Goal: Transaction & Acquisition: Book appointment/travel/reservation

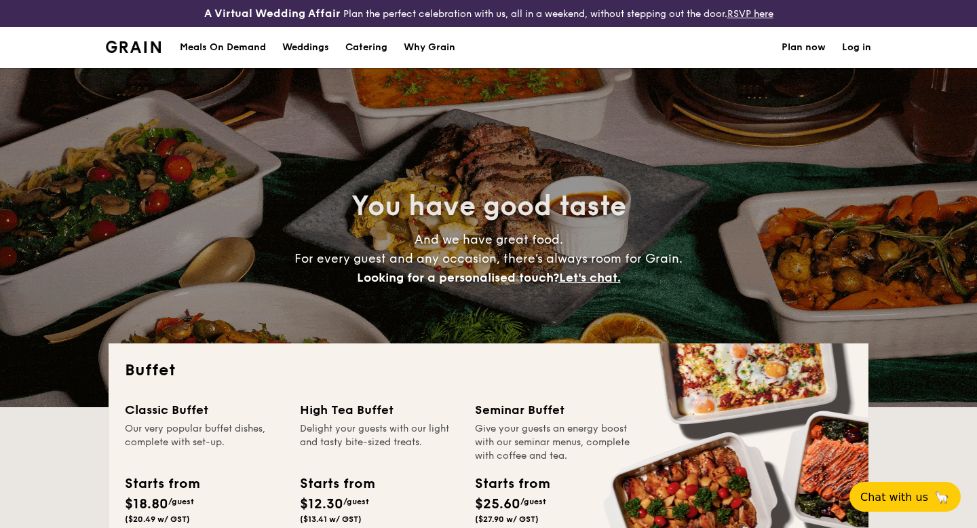
select select
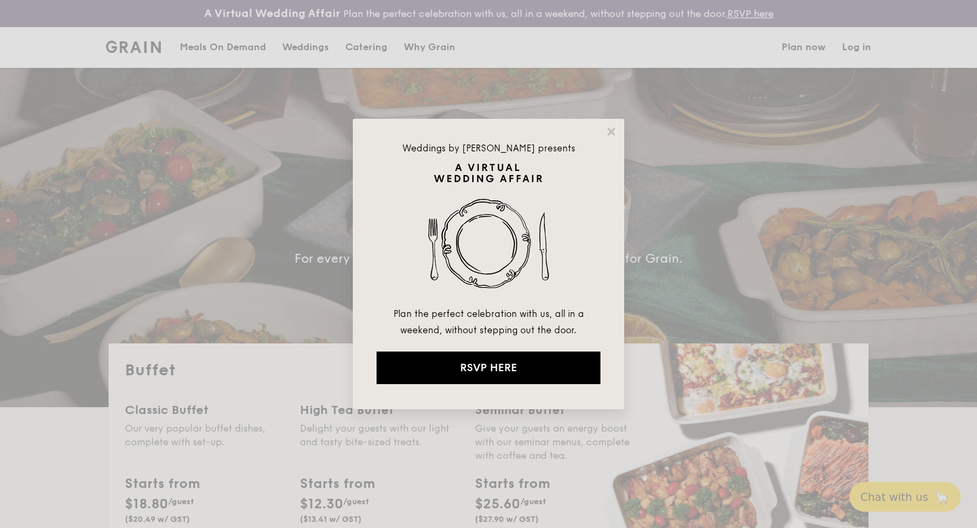
click at [603, 132] on div "Weddings by [PERSON_NAME] presents Plan the perfect celebration with us, all in…" at bounding box center [488, 264] width 271 height 290
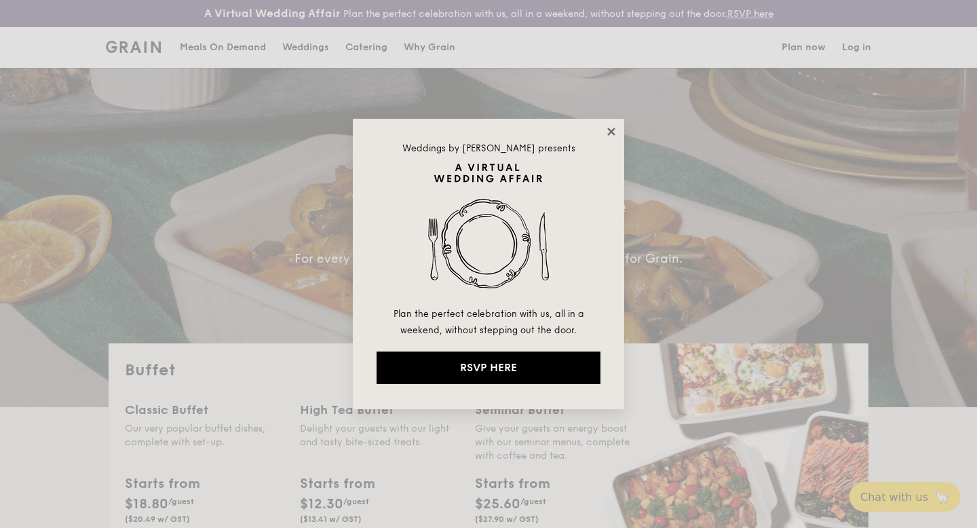
click at [614, 131] on icon at bounding box center [611, 131] width 12 height 12
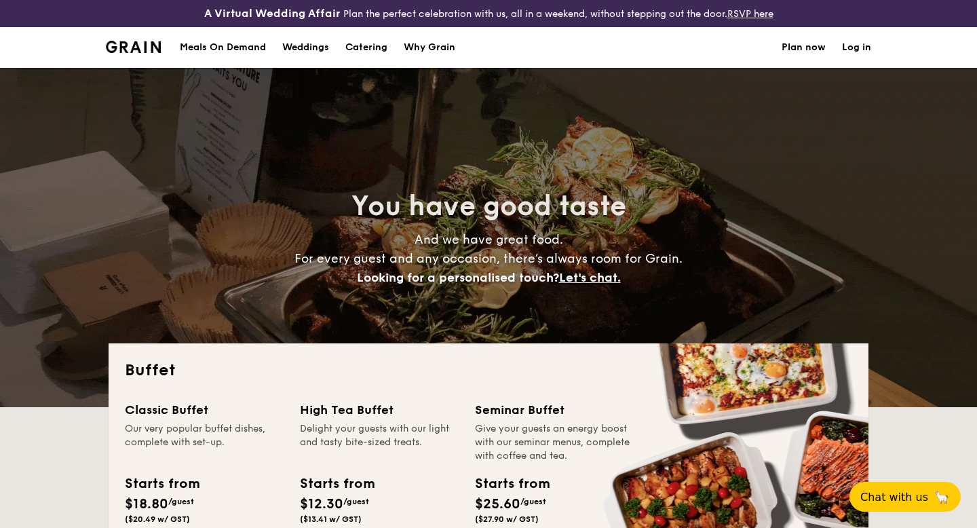
click at [361, 39] on h1 "Catering" at bounding box center [366, 47] width 42 height 41
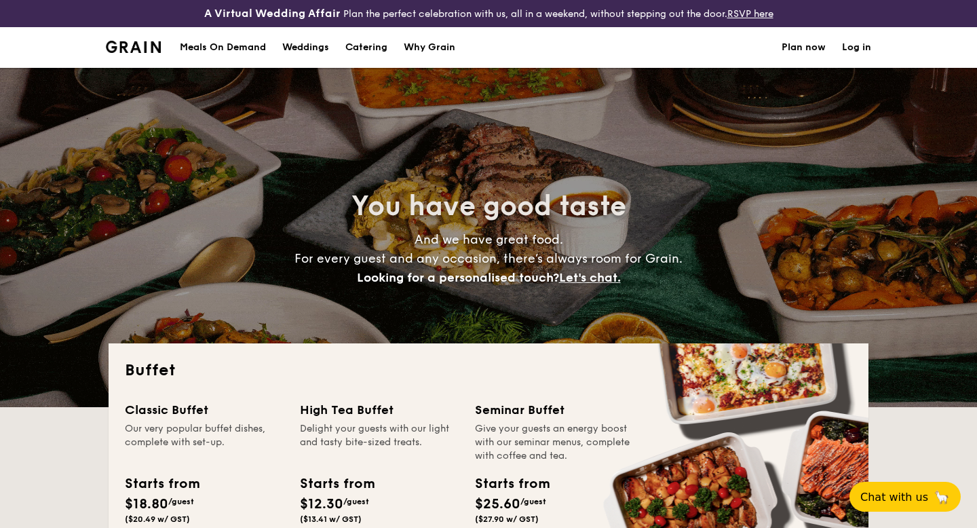
click at [361, 45] on h1 "Catering" at bounding box center [366, 47] width 42 height 41
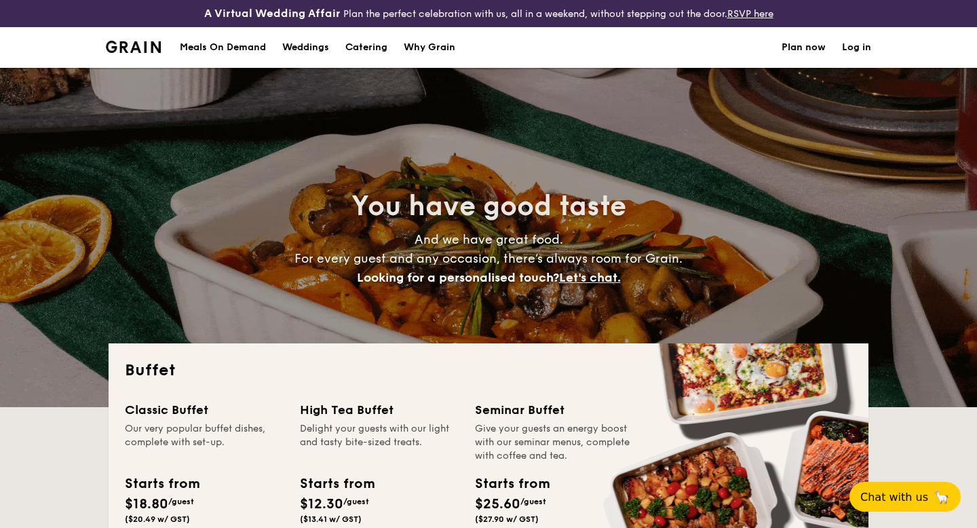
click at [381, 52] on h1 "Catering" at bounding box center [366, 47] width 42 height 41
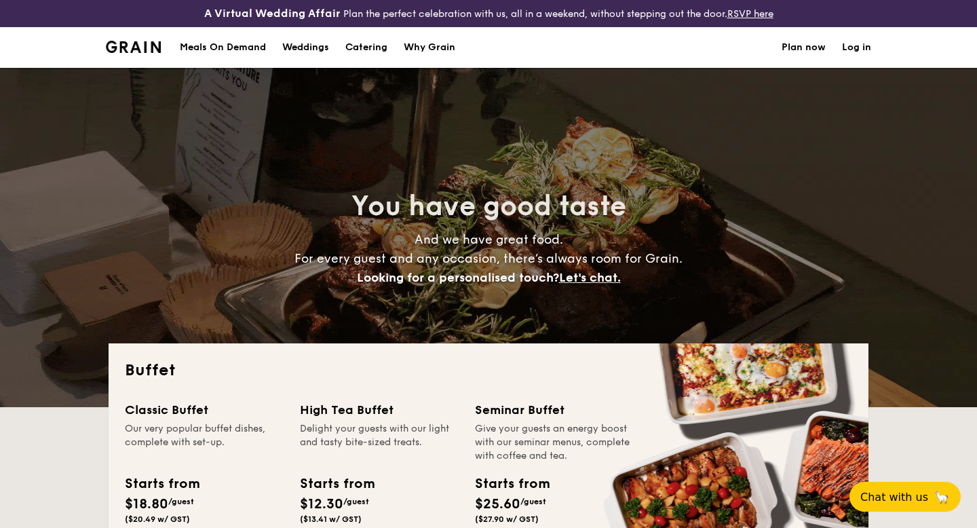
click at [235, 56] on div "Meals On Demand" at bounding box center [223, 47] width 86 height 41
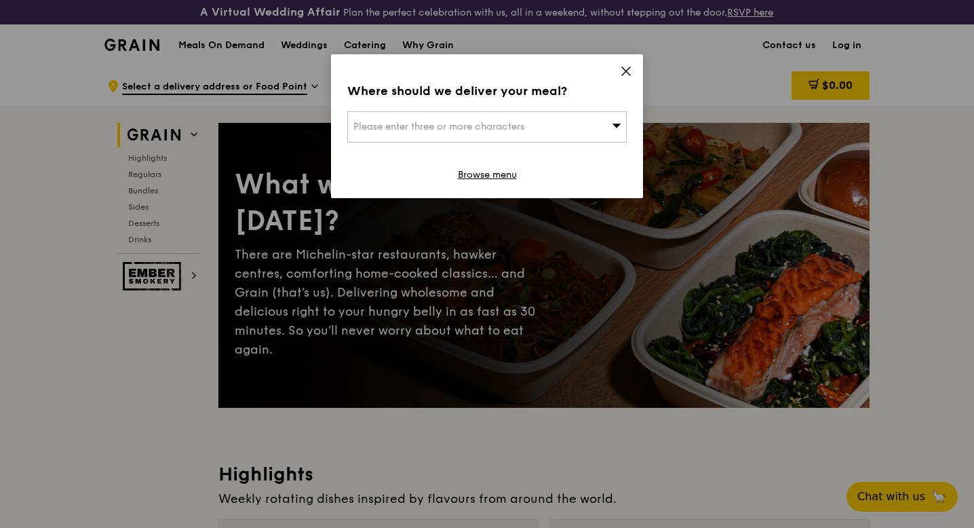
click at [625, 81] on div "Where should we deliver your meal? Please enter three or more characters Browse…" at bounding box center [487, 126] width 312 height 144
click at [626, 76] on icon at bounding box center [626, 71] width 12 height 12
